Goal: Task Accomplishment & Management: Use online tool/utility

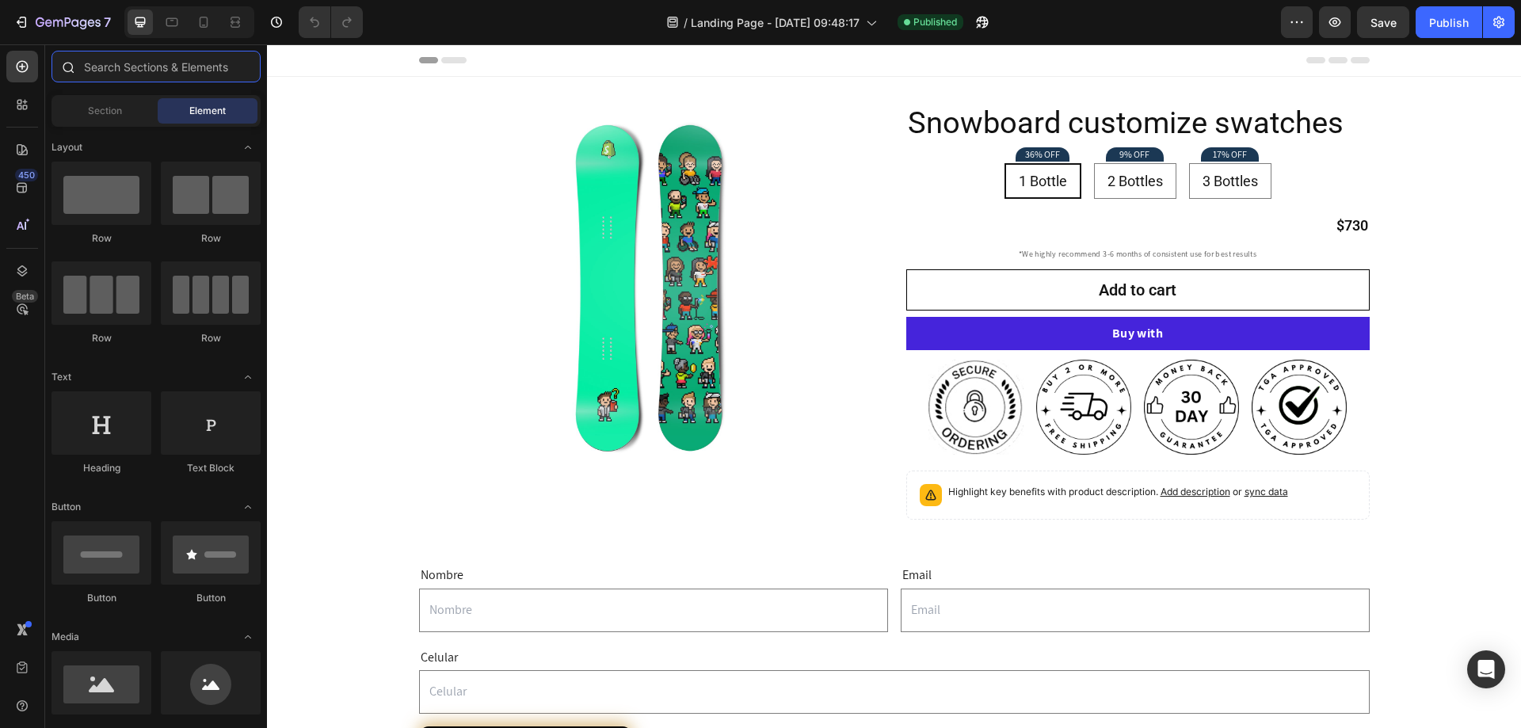
click at [121, 64] on input "text" at bounding box center [155, 67] width 209 height 32
drag, startPoint x: 574, startPoint y: 108, endPoint x: 617, endPoint y: 90, distance: 46.2
click at [574, 108] on img at bounding box center [650, 287] width 371 height 371
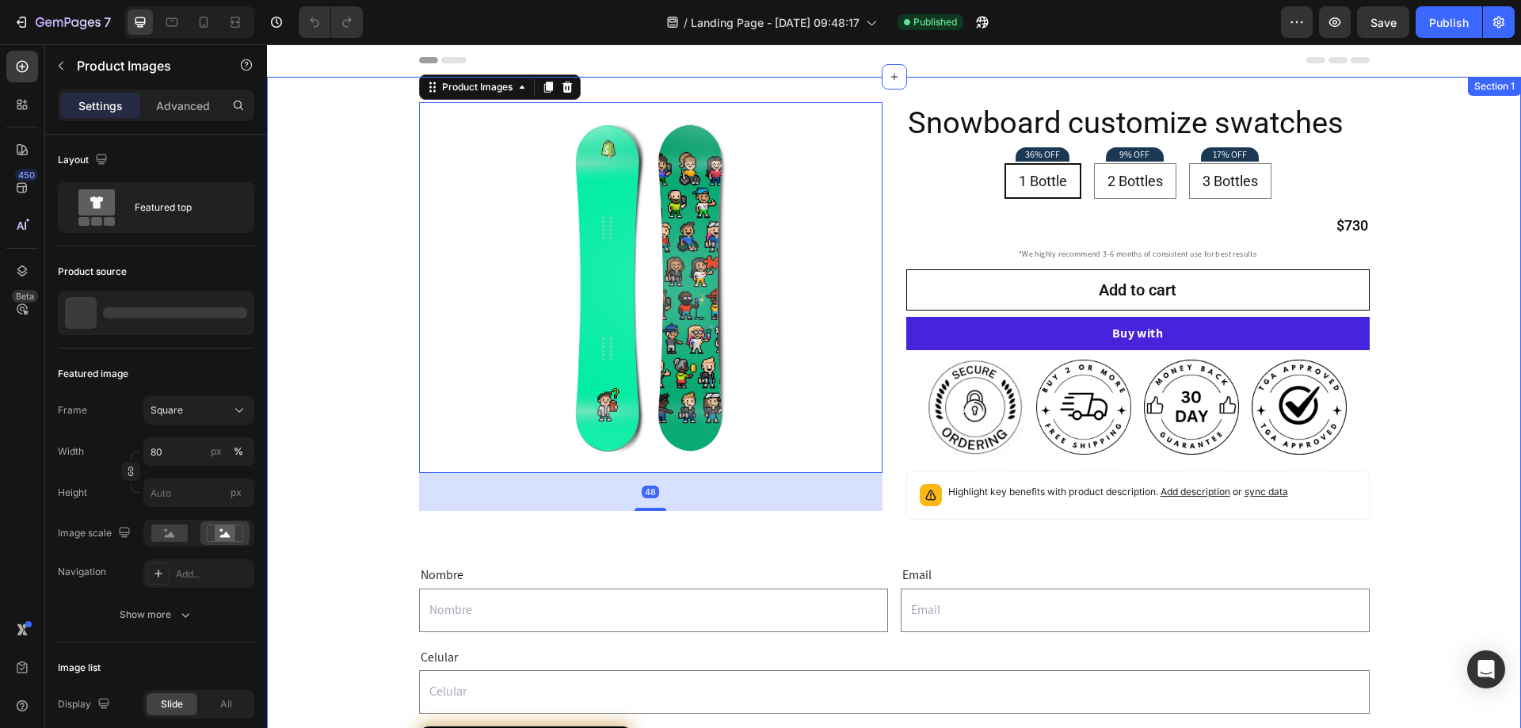
click at [617, 90] on div "Product Images 48 Icon Icon Icon Icon Icon Icon List 128+ Verified Reviews! Tex…" at bounding box center [894, 476] width 1254 height 799
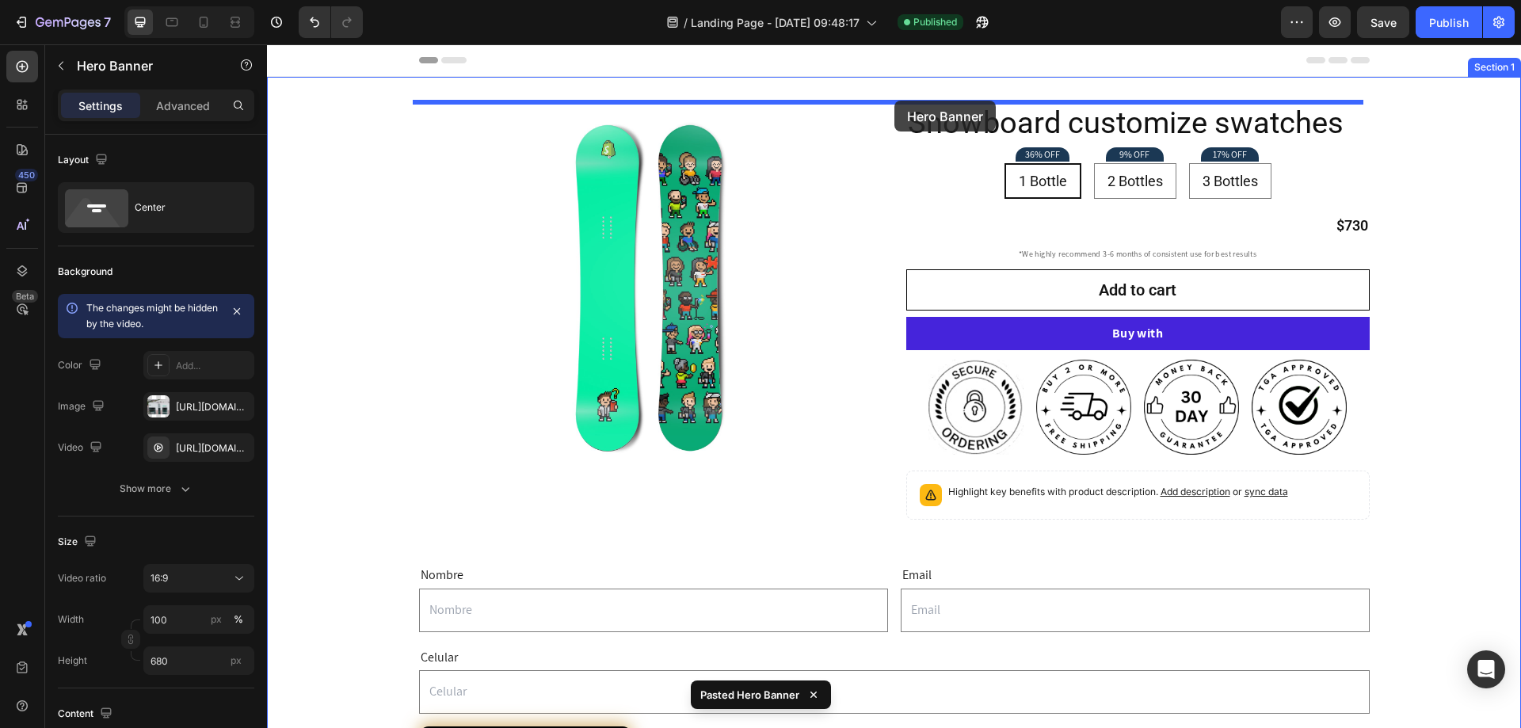
drag, startPoint x: 330, startPoint y: 83, endPoint x: 894, endPoint y: 101, distance: 565.1
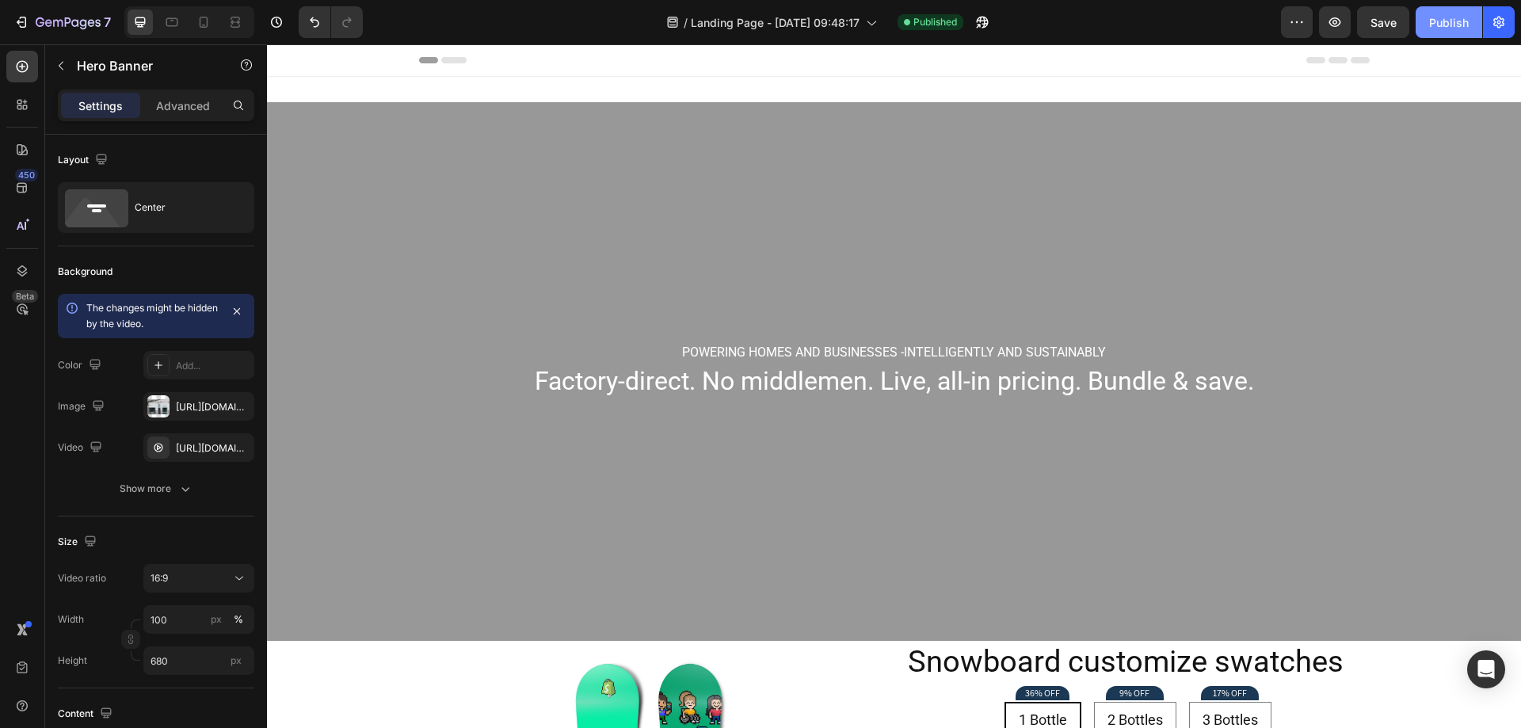
drag, startPoint x: 1433, startPoint y: 24, endPoint x: 1108, endPoint y: 109, distance: 336.5
click at [1433, 24] on div "Publish" at bounding box center [1449, 22] width 40 height 17
click at [833, 153] on div "Overlay" at bounding box center [894, 371] width 1254 height 539
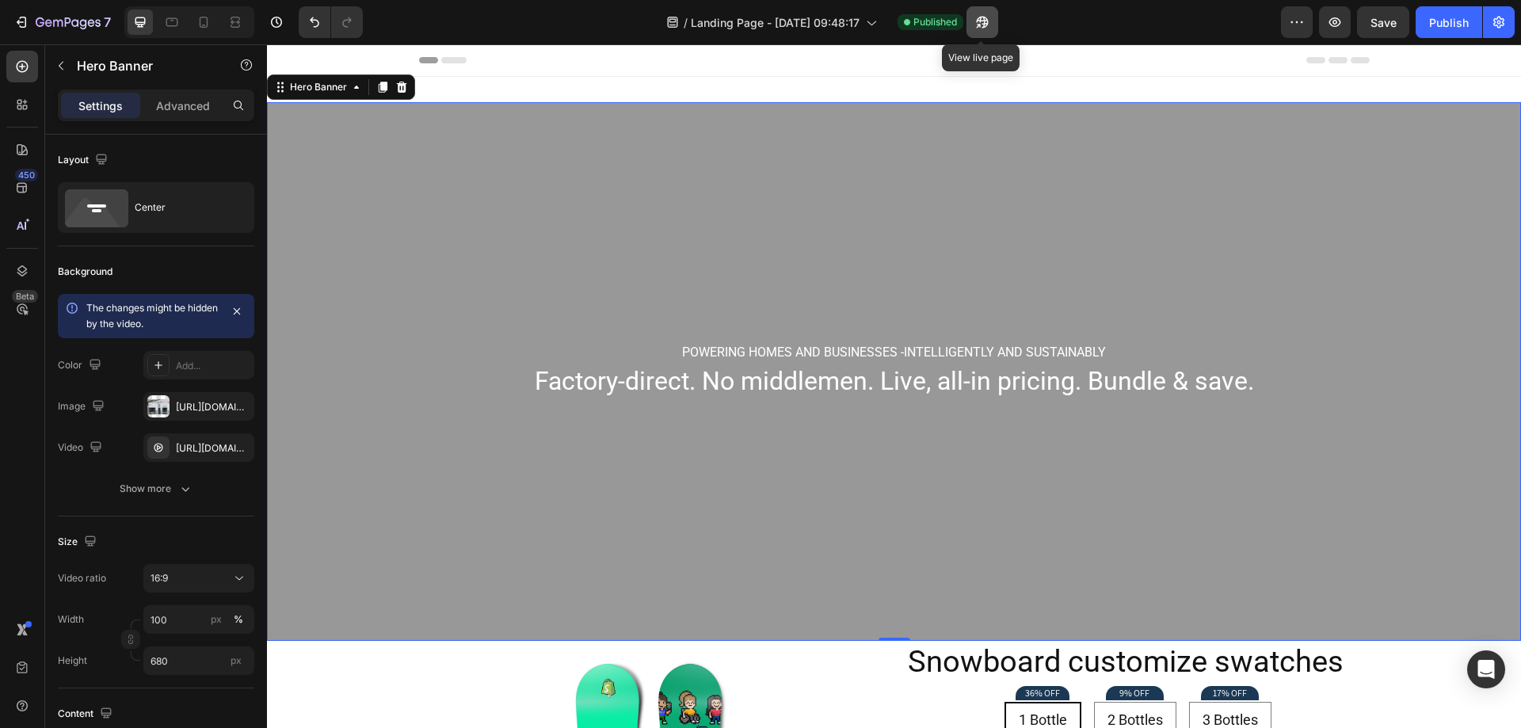
click at [989, 15] on button "button" at bounding box center [983, 22] width 32 height 32
click at [177, 403] on div "[URL][DOMAIN_NAME]" at bounding box center [199, 407] width 46 height 14
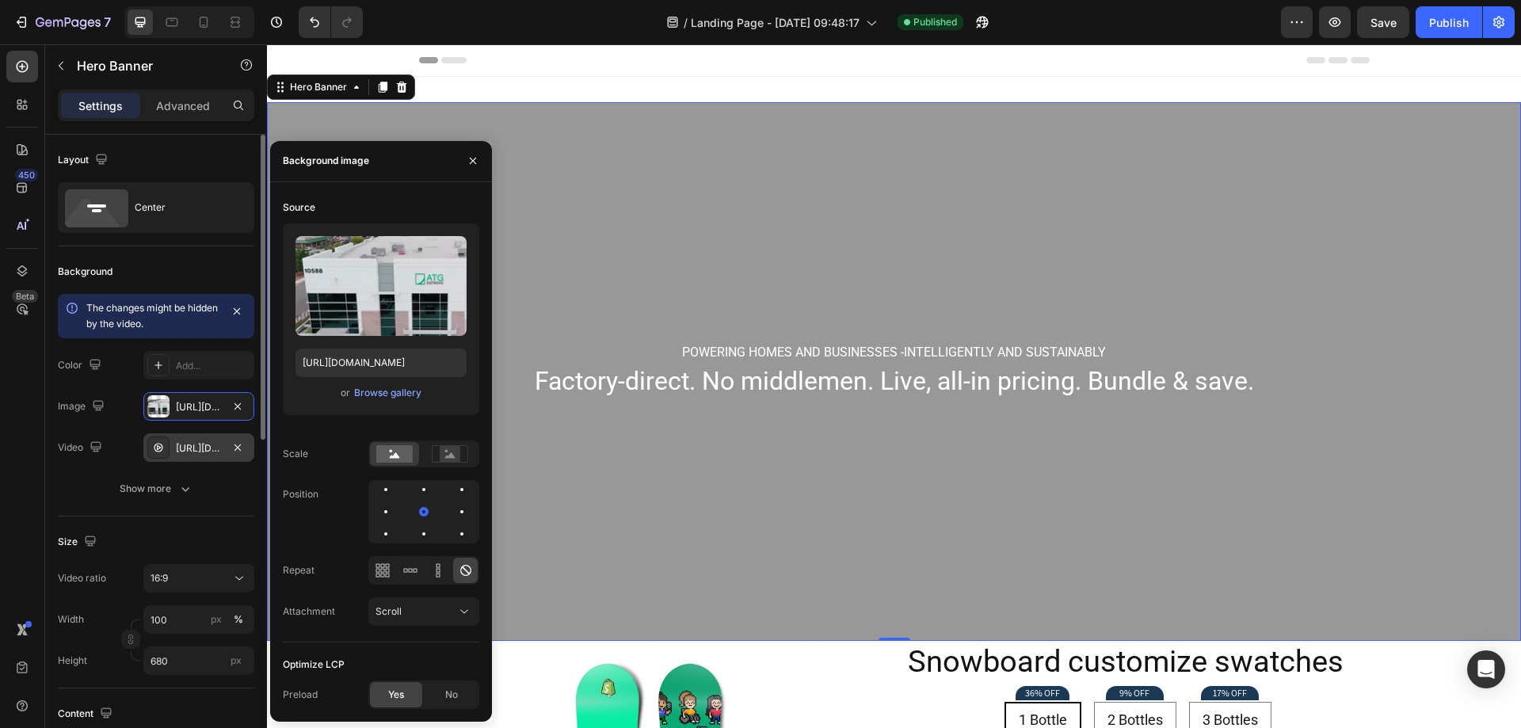
click at [182, 444] on div "[URL][DOMAIN_NAME]" at bounding box center [199, 448] width 46 height 14
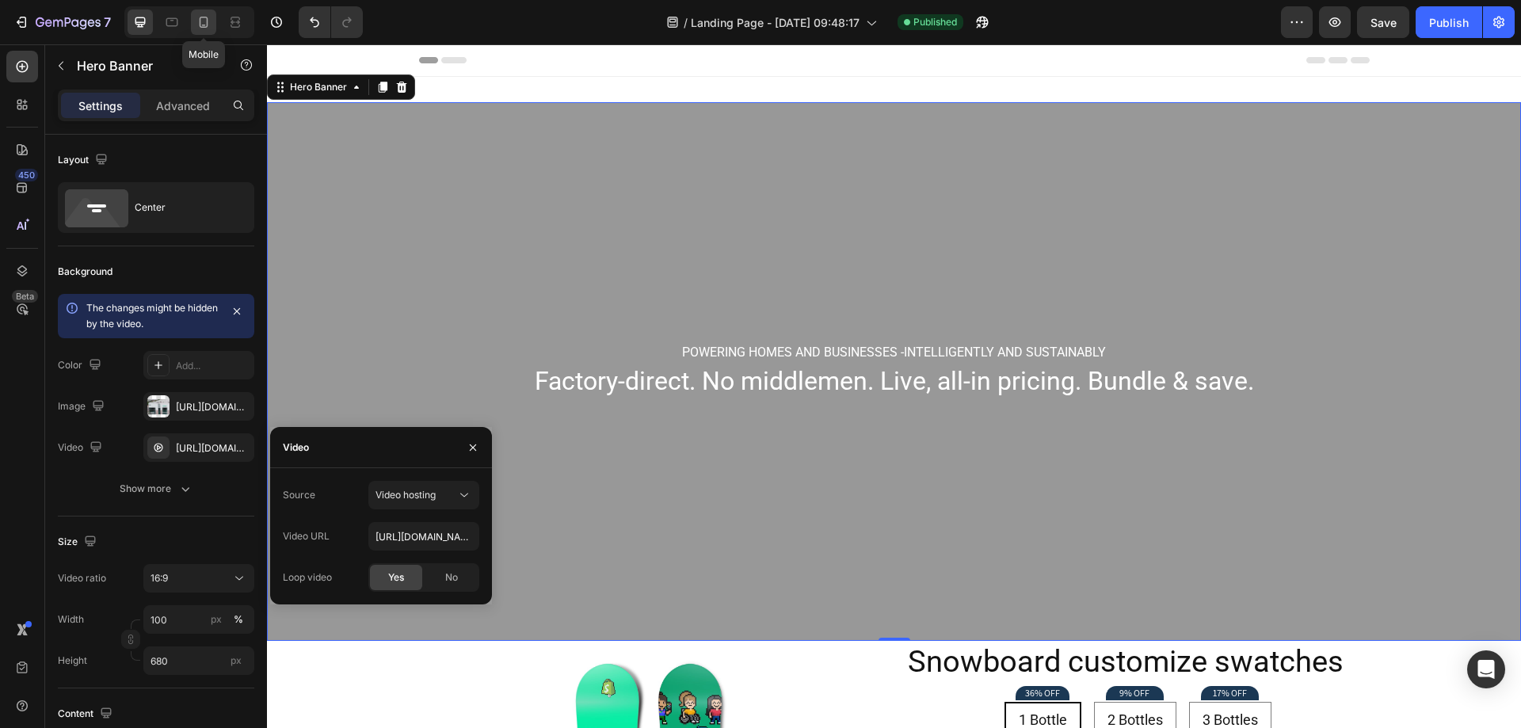
click at [196, 22] on div at bounding box center [203, 22] width 25 height 25
type input "300"
type input "100%"
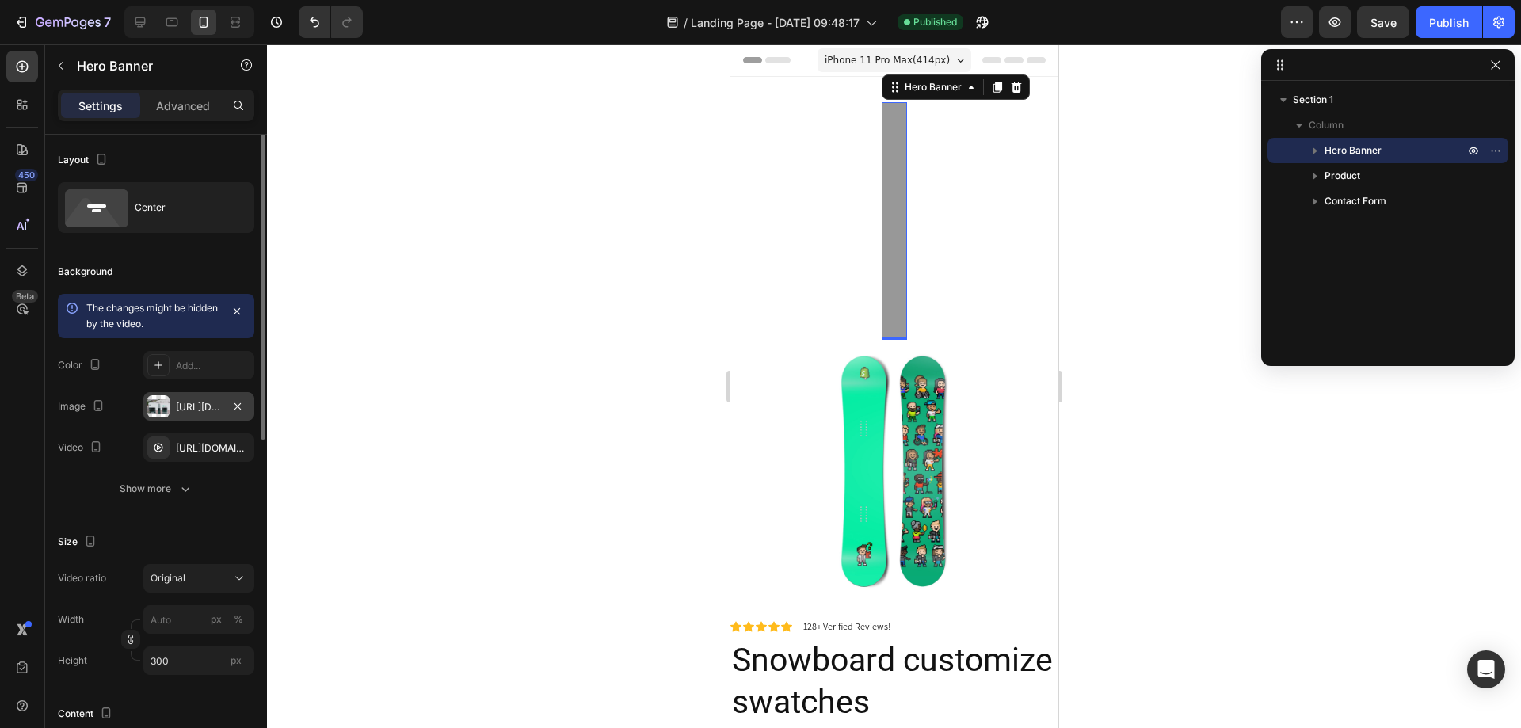
scroll to position [2, 0]
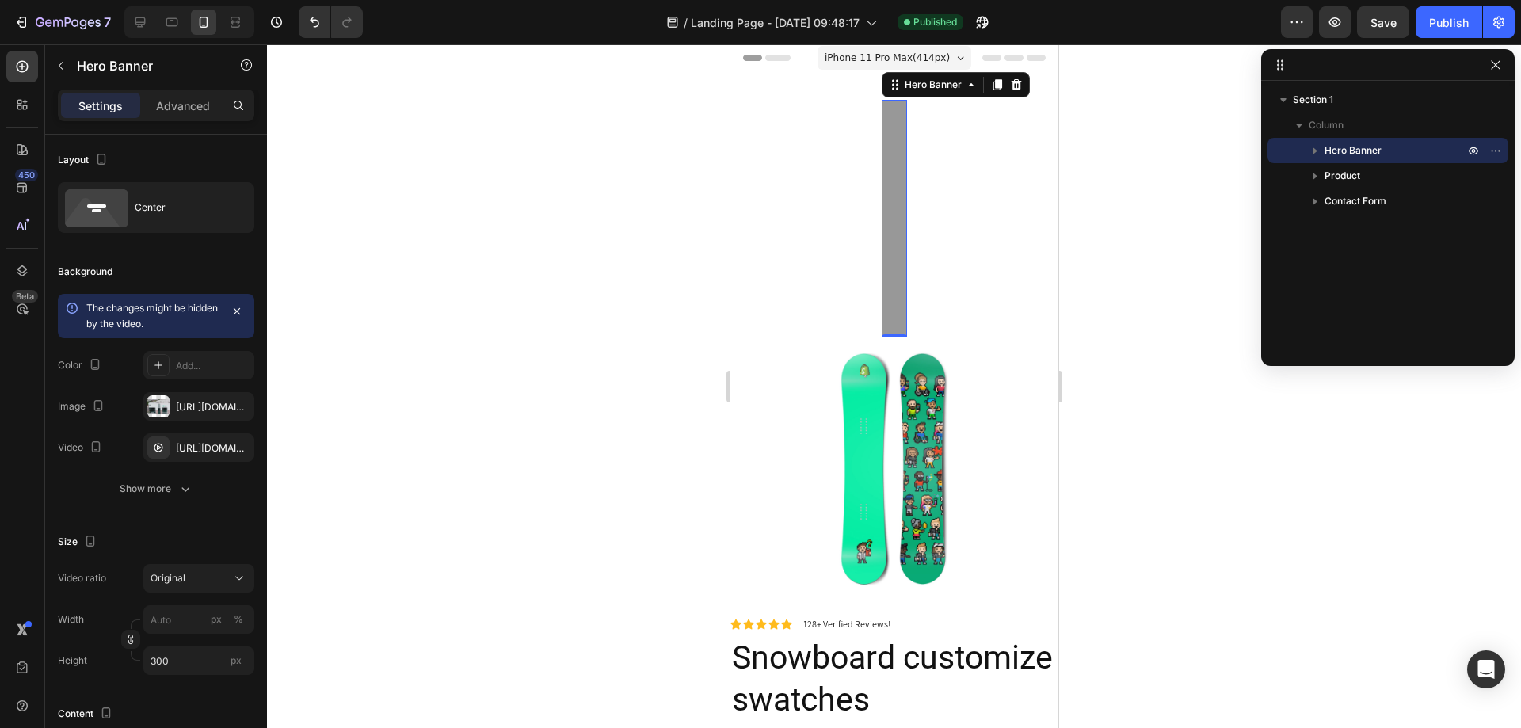
click at [891, 133] on div "Overlay" at bounding box center [893, 219] width 25 height 238
click at [208, 666] on input "300" at bounding box center [198, 660] width 111 height 29
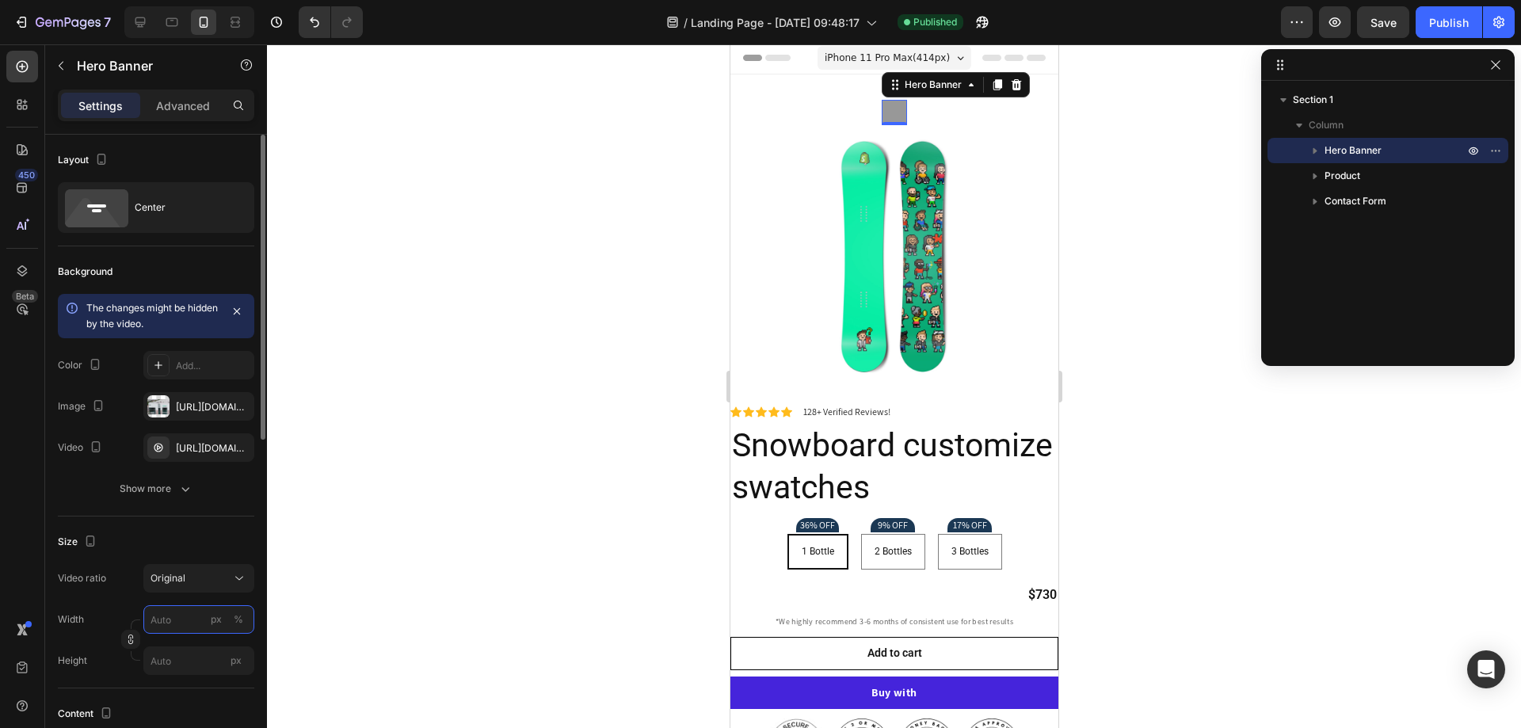
click at [196, 616] on input "px %" at bounding box center [198, 619] width 111 height 29
click at [224, 646] on div "Full 100%" at bounding box center [183, 657] width 130 height 29
type input "100"
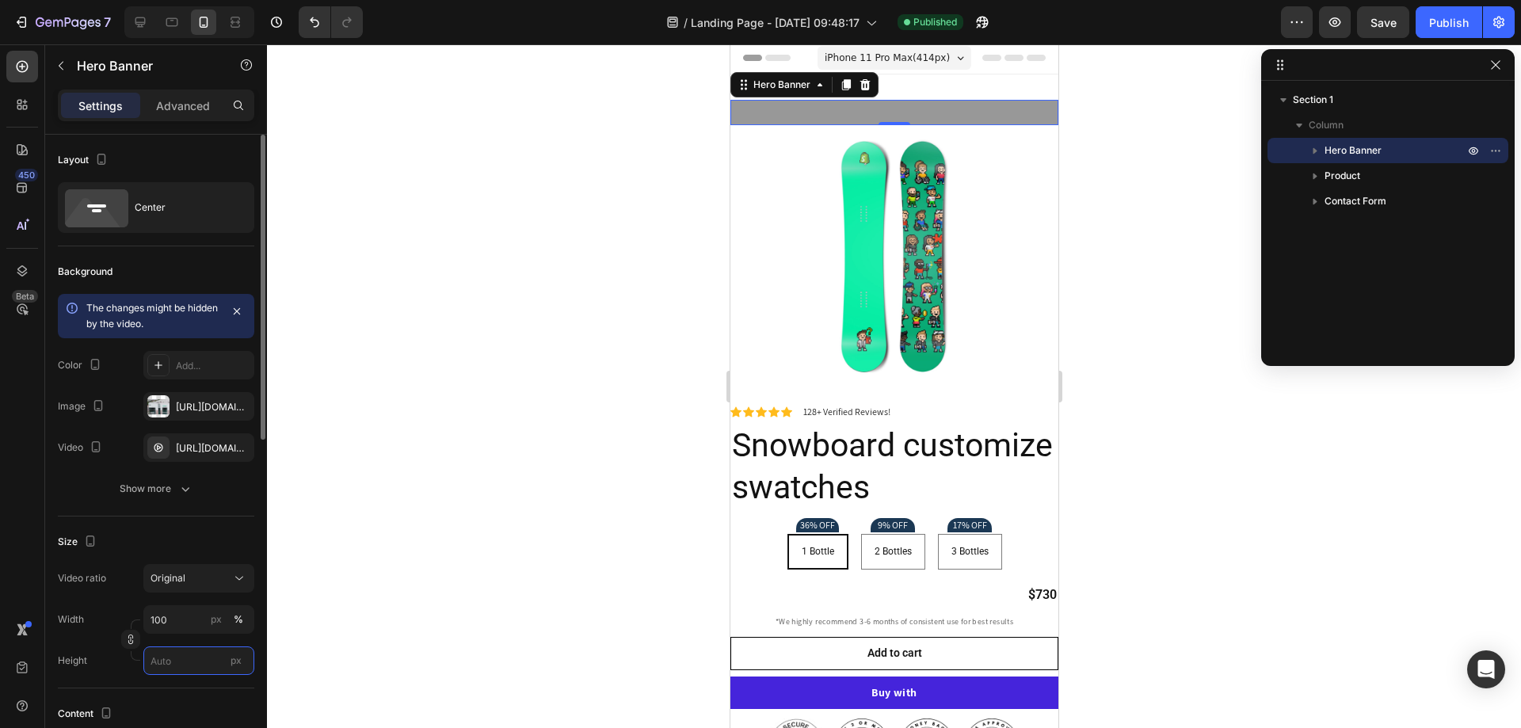
click at [200, 669] on input "px" at bounding box center [198, 660] width 111 height 29
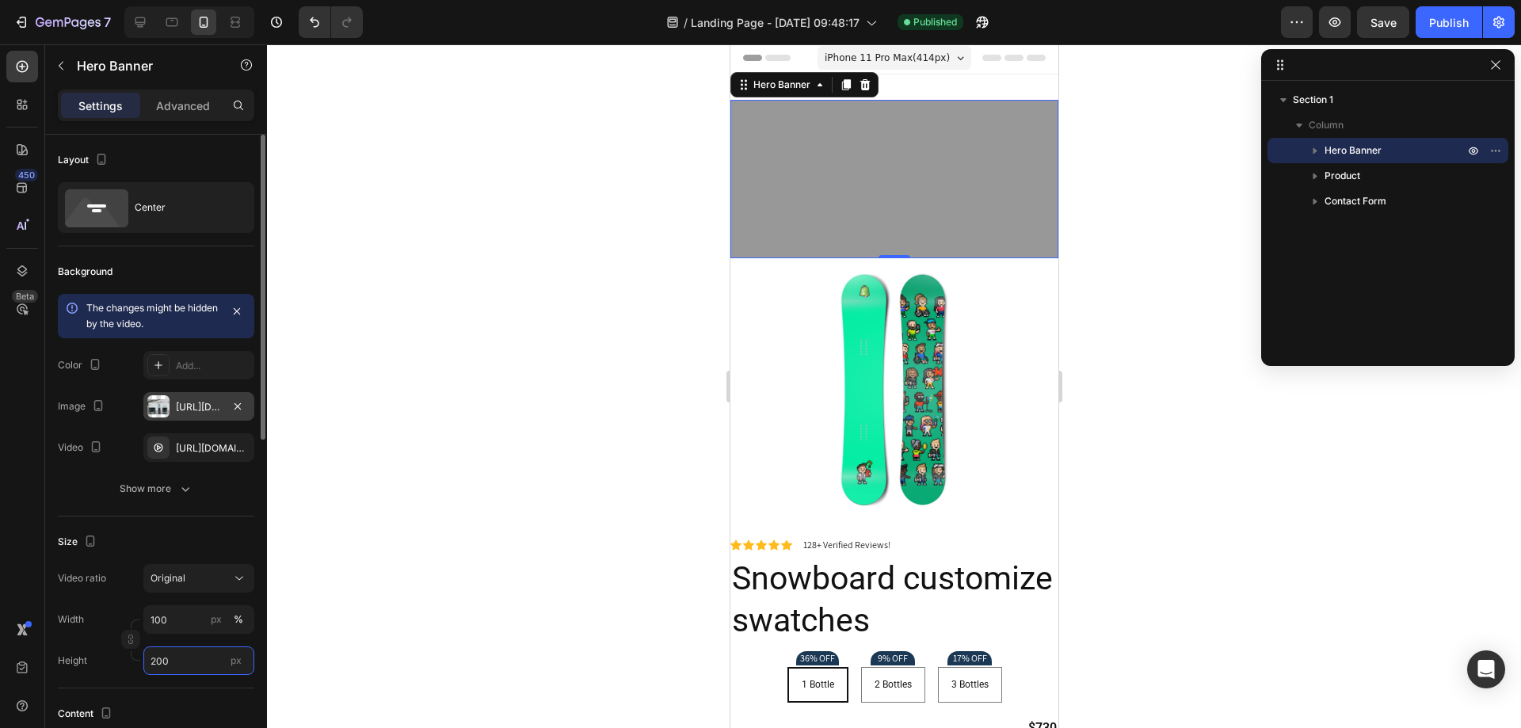
type input "200"
click at [199, 409] on div "[URL][DOMAIN_NAME]" at bounding box center [199, 407] width 46 height 14
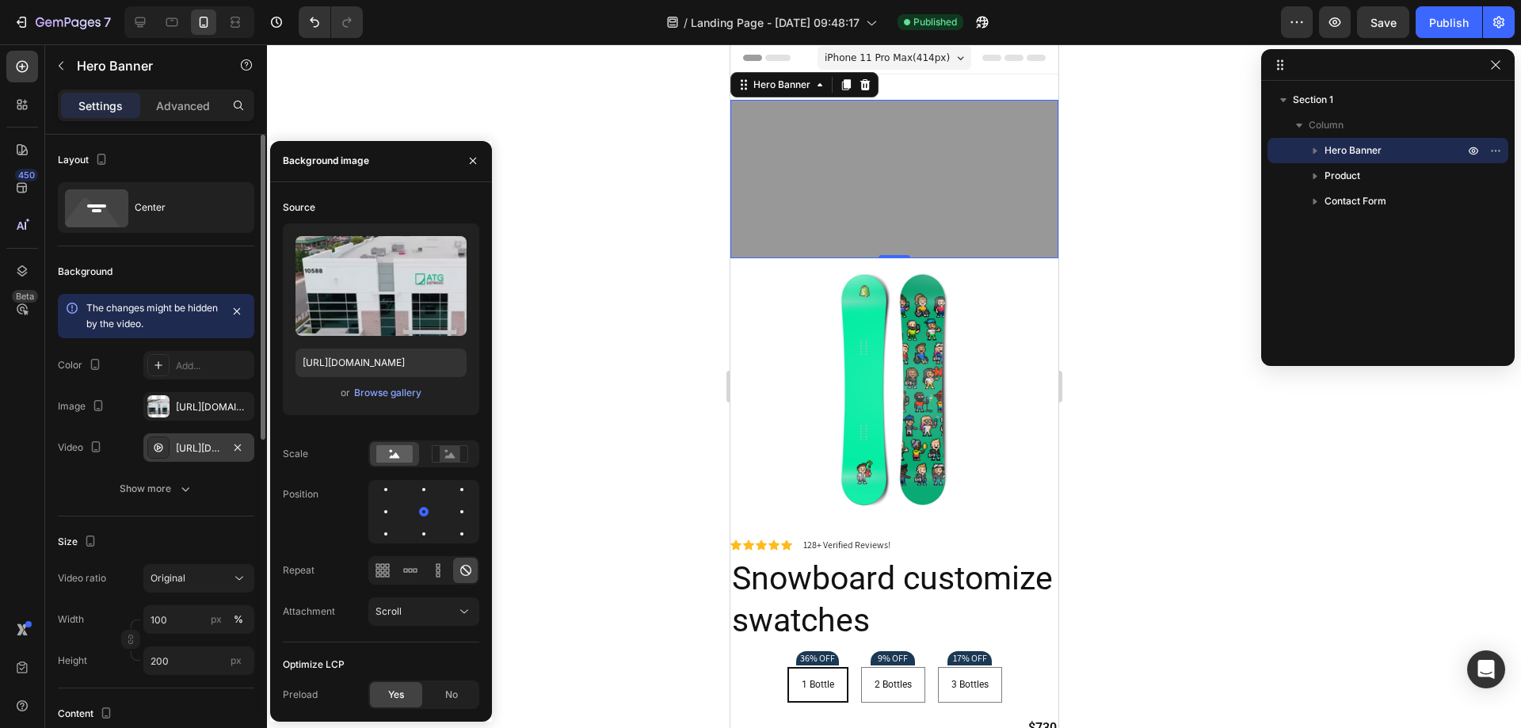
click at [197, 451] on div "[URL][DOMAIN_NAME]" at bounding box center [199, 448] width 46 height 14
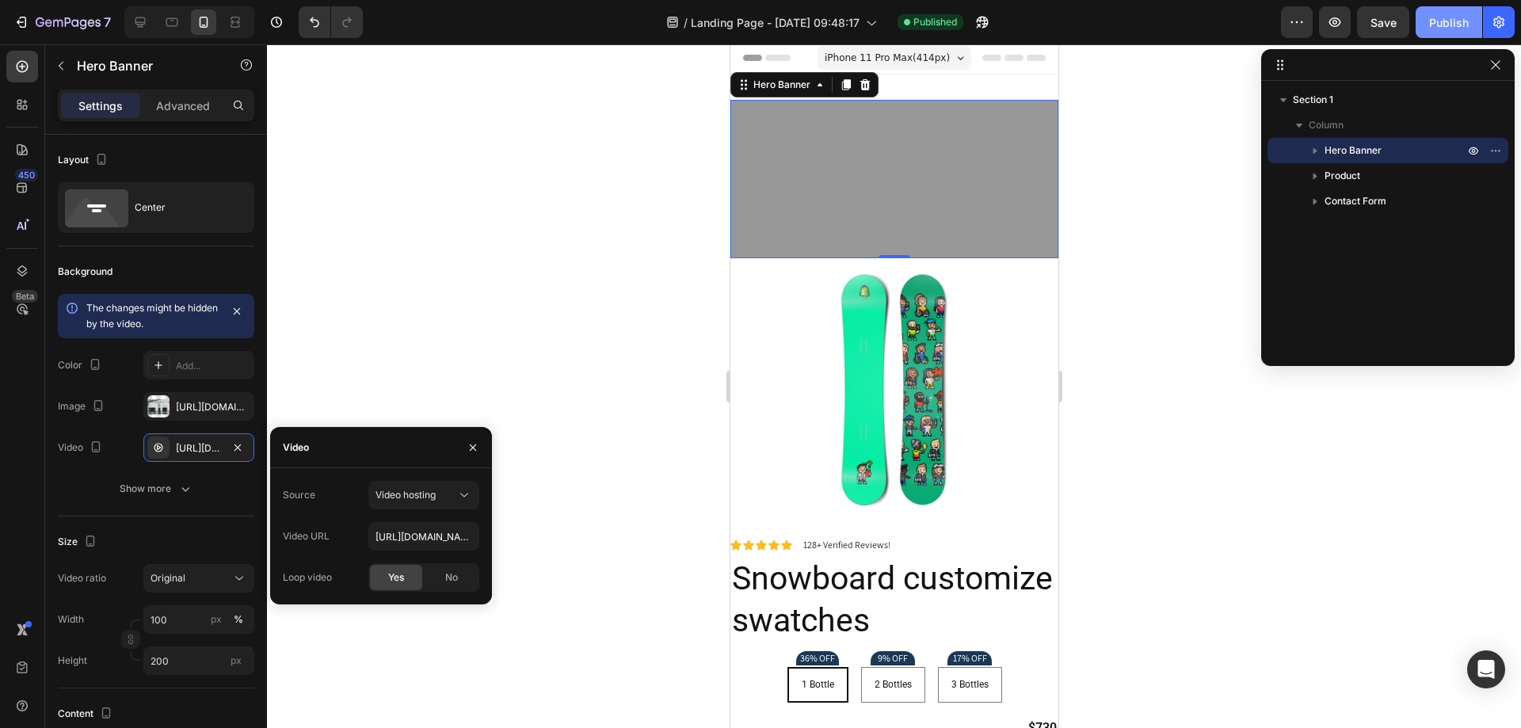
click at [1435, 29] on div "Publish" at bounding box center [1449, 22] width 40 height 17
